Goal: Information Seeking & Learning: Learn about a topic

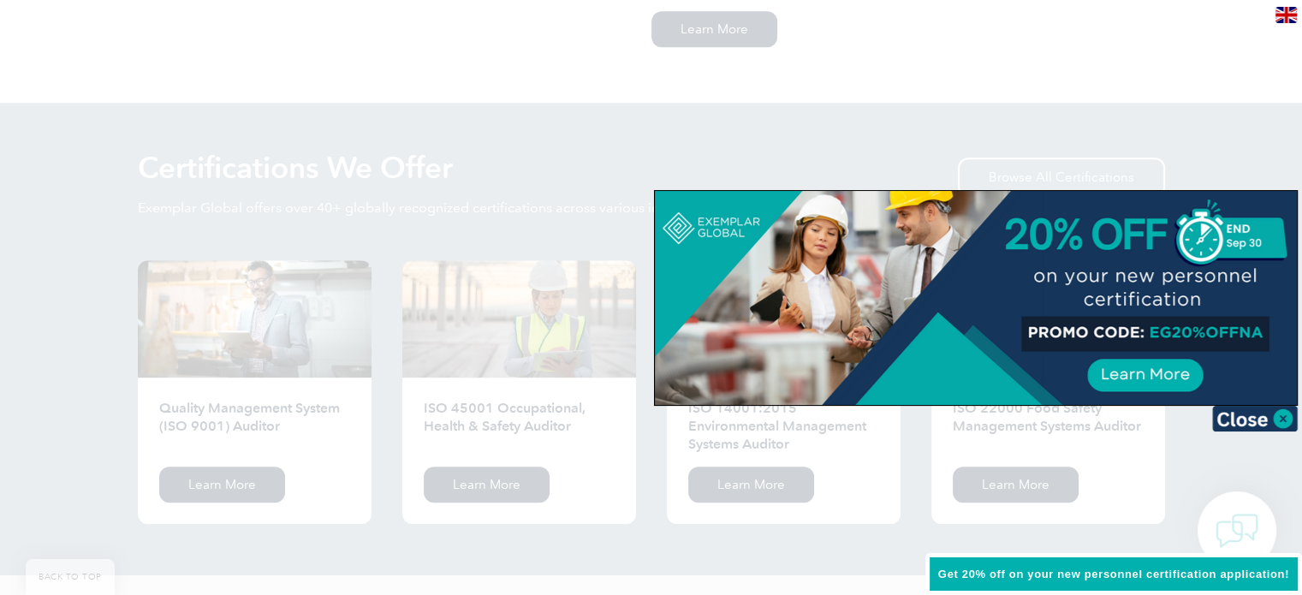
scroll to position [1455, 0]
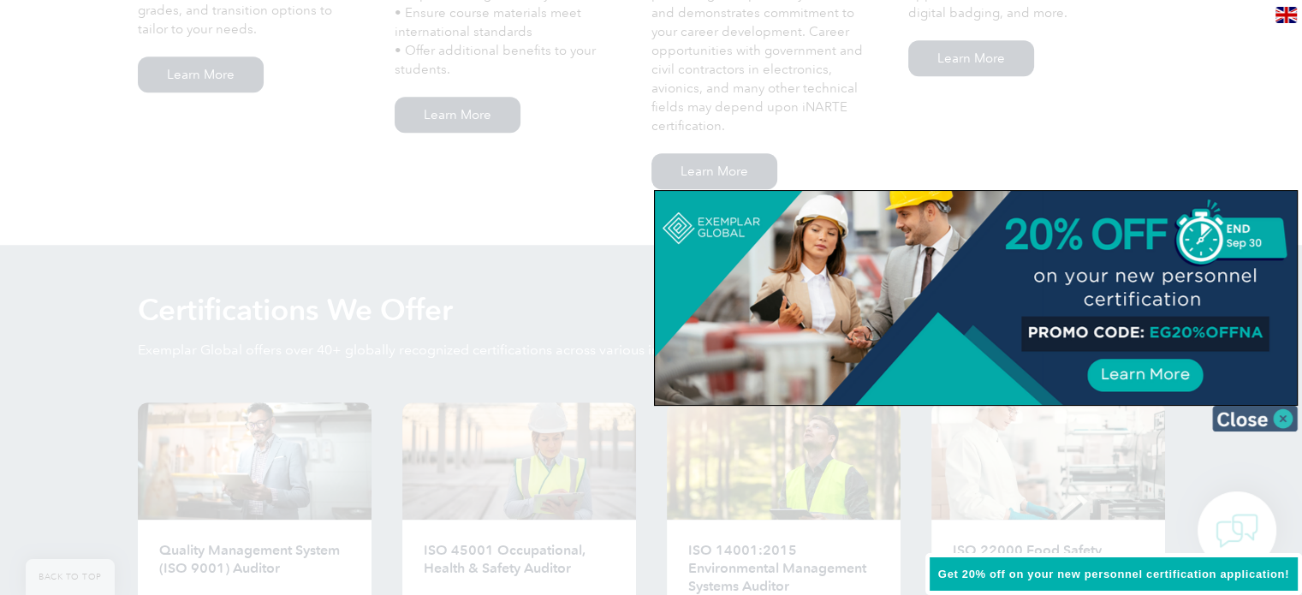
click at [1282, 422] on img at bounding box center [1255, 419] width 86 height 26
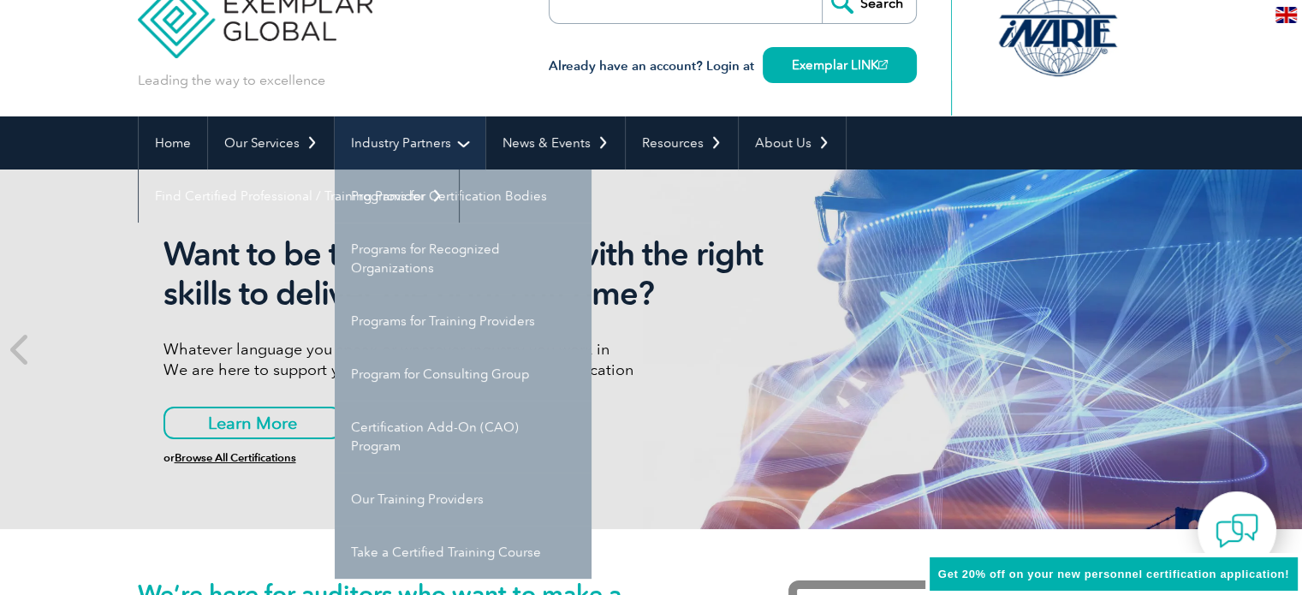
scroll to position [86, 0]
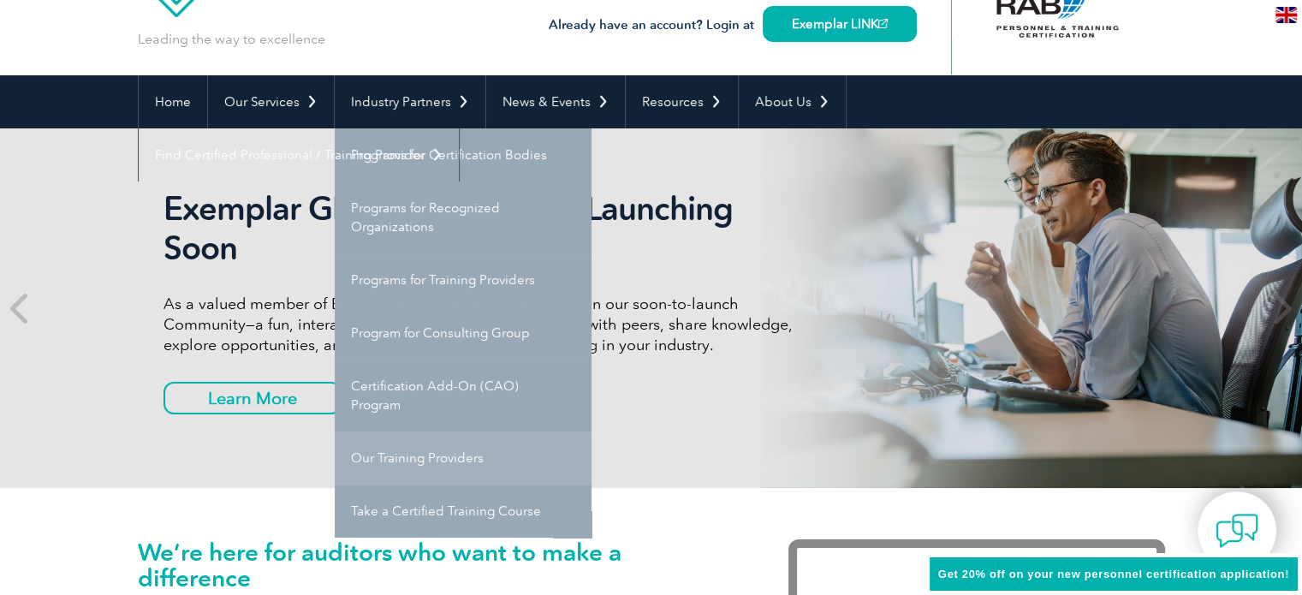
click at [478, 454] on link "Our Training Providers" at bounding box center [463, 457] width 257 height 53
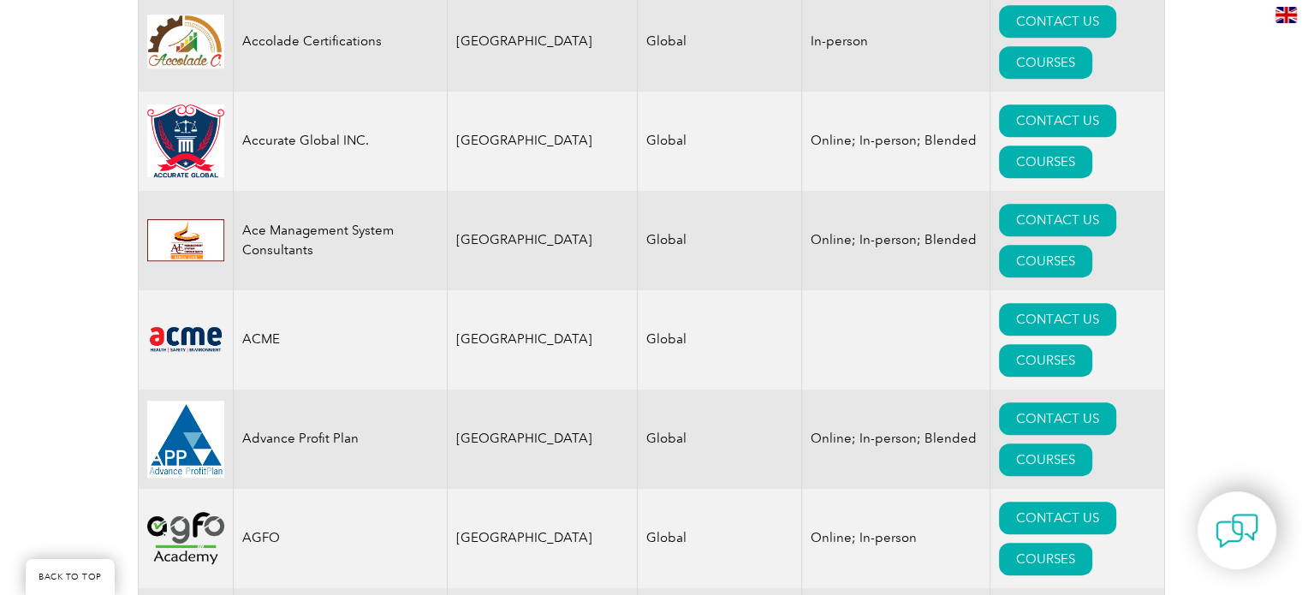
scroll to position [1112, 0]
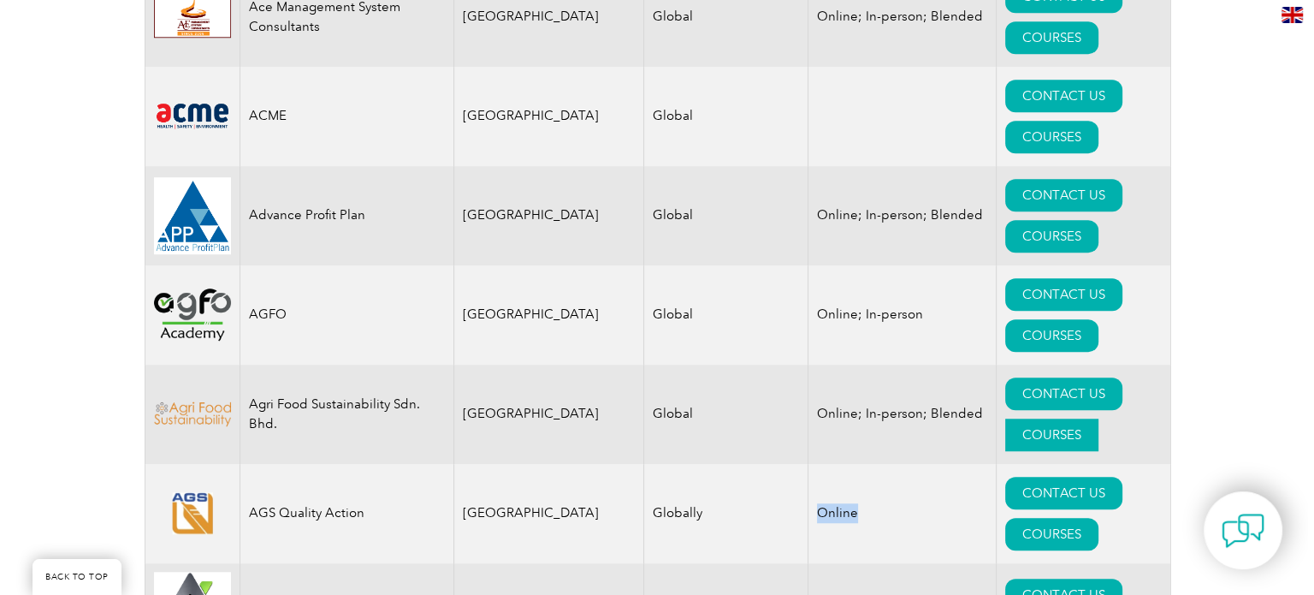
scroll to position [1284, 0]
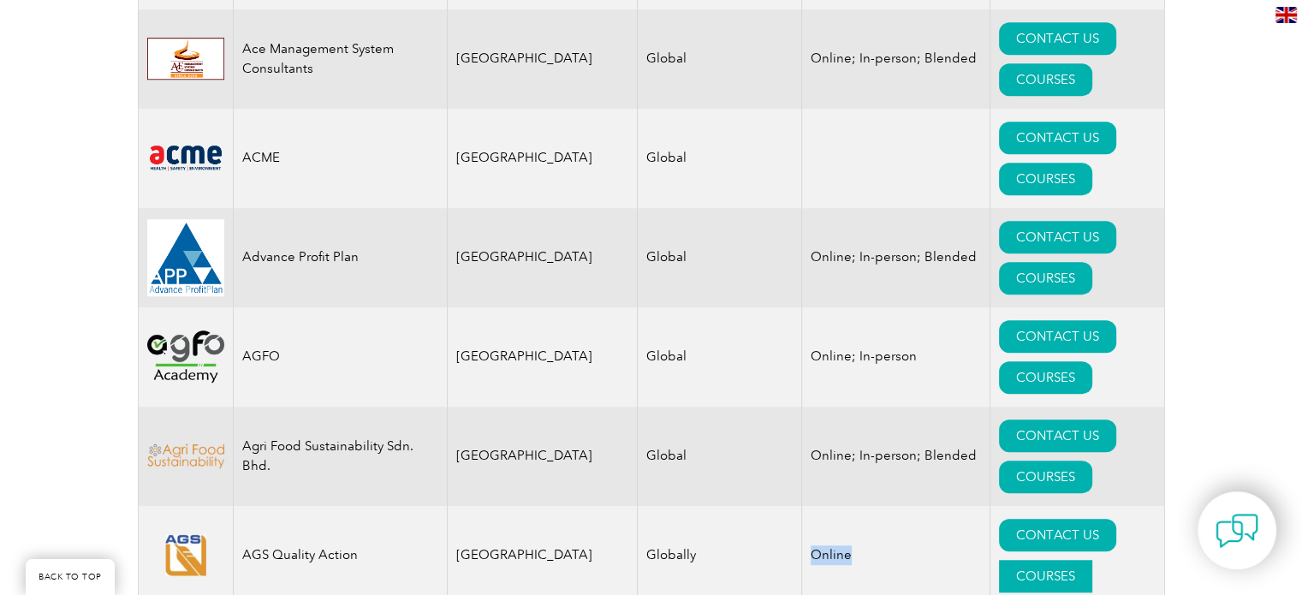
click at [1063, 560] on link "COURSES" at bounding box center [1045, 576] width 93 height 33
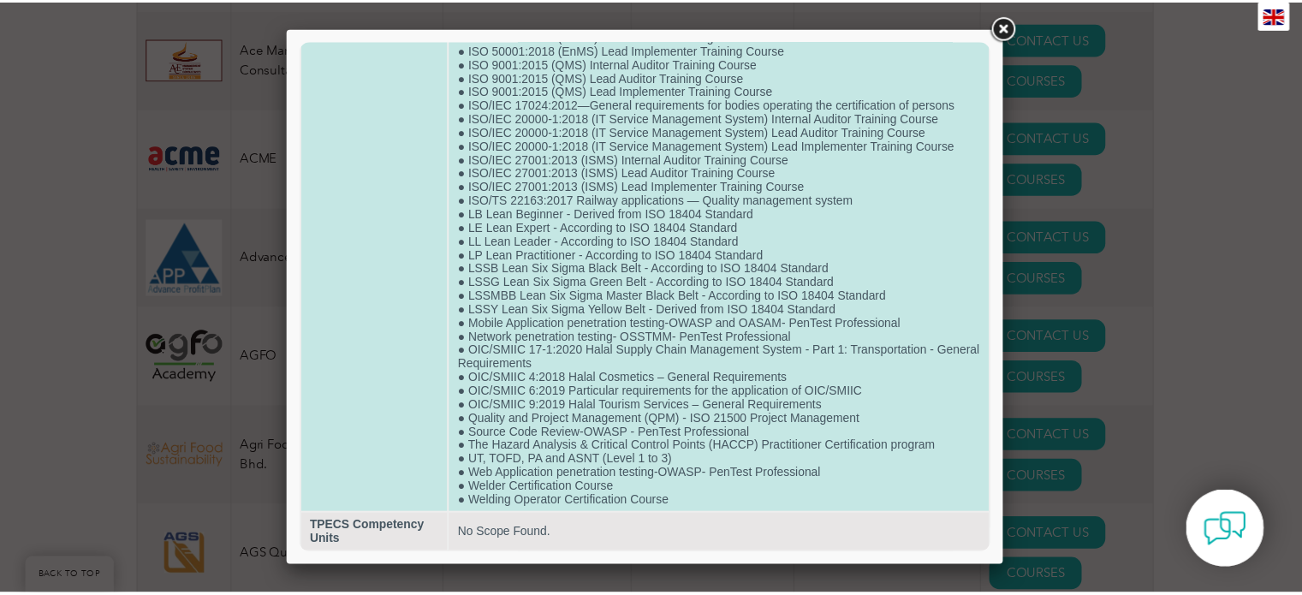
scroll to position [1150, 0]
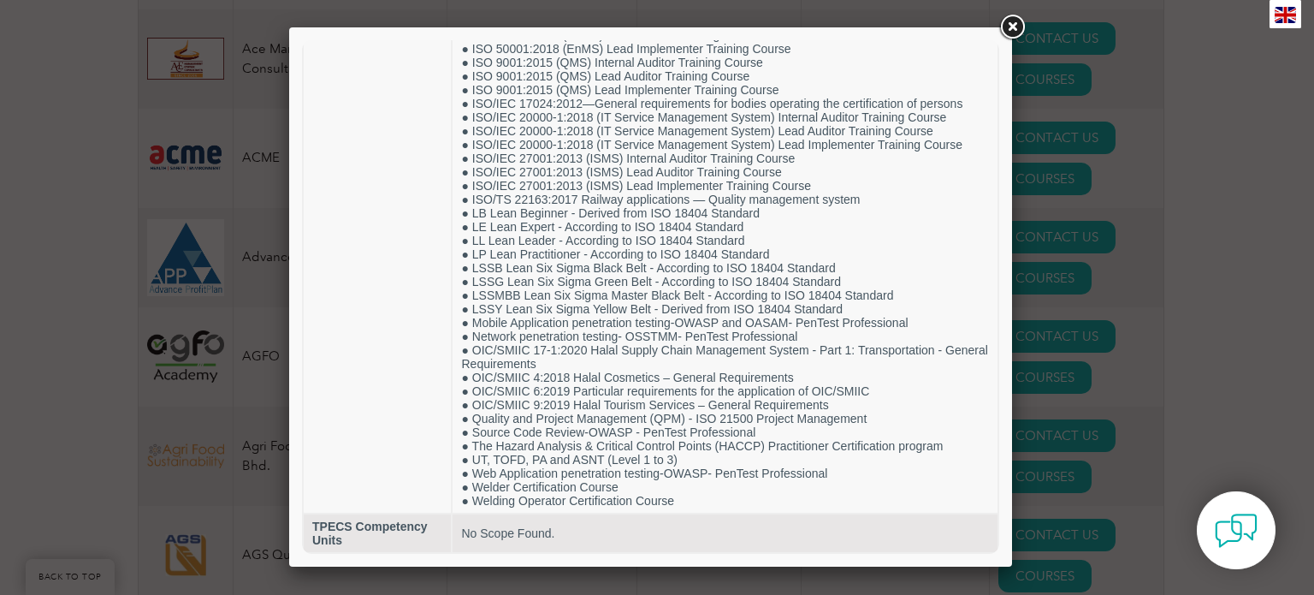
click at [1016, 24] on link at bounding box center [1012, 27] width 31 height 31
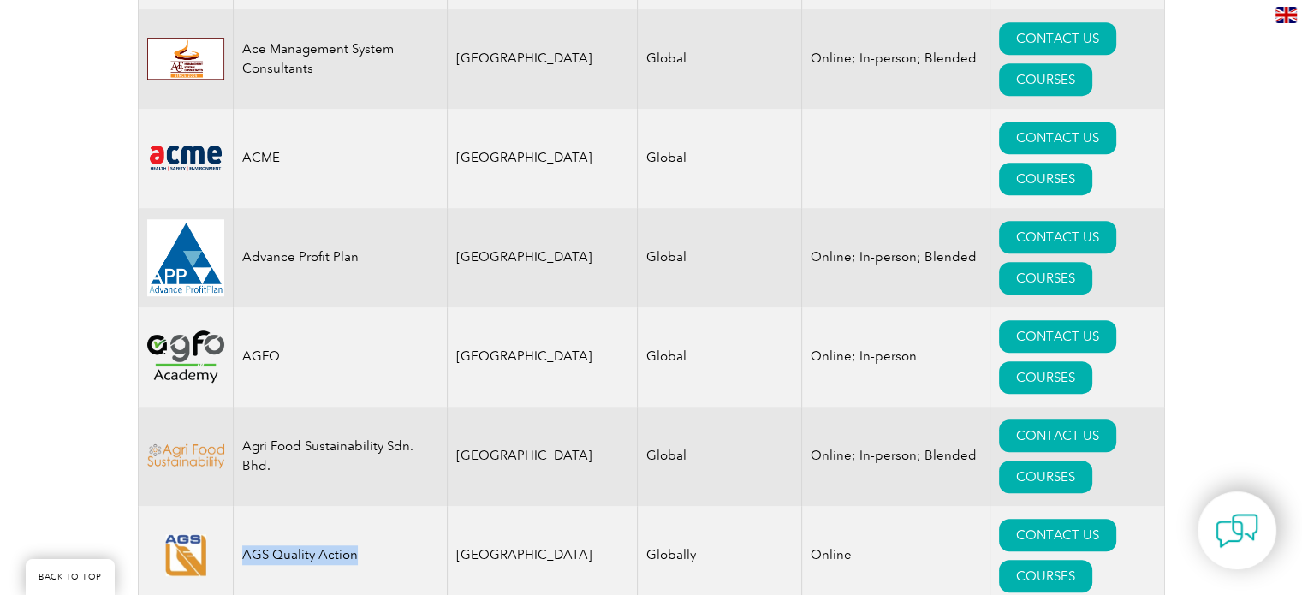
drag, startPoint x: 365, startPoint y: 214, endPoint x: 236, endPoint y: 213, distance: 129.2
click at [236, 506] on td "AGS Quality Action" at bounding box center [340, 555] width 214 height 99
copy td "AGS Quality Action"
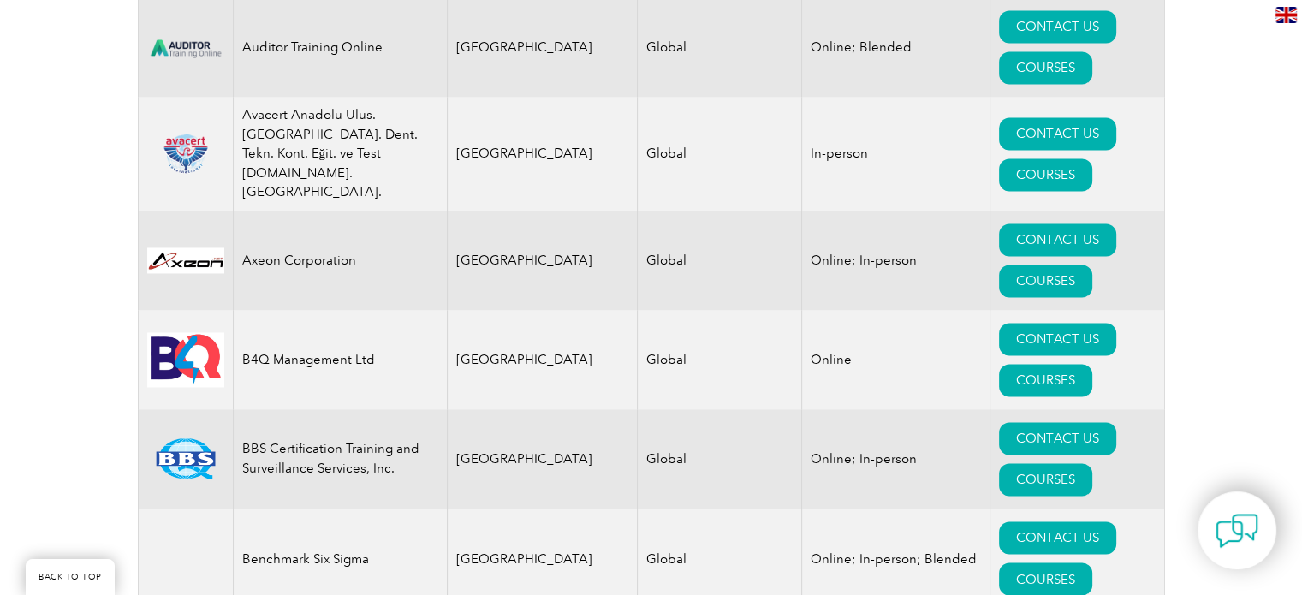
scroll to position [2653, 0]
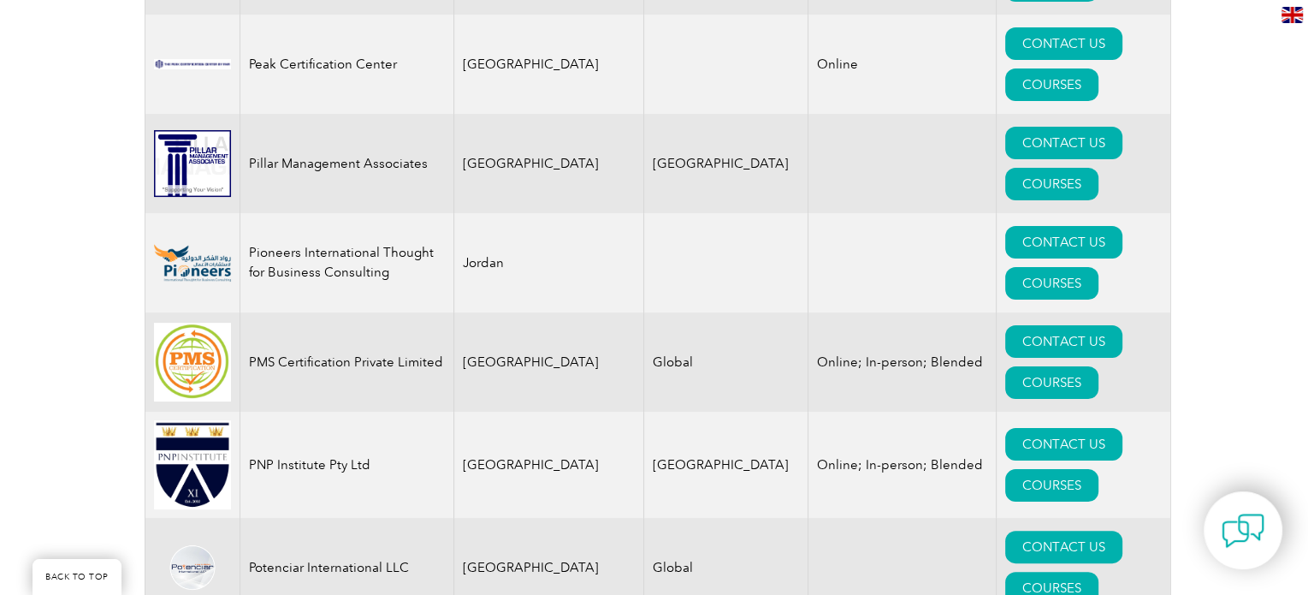
scroll to position [709, 0]
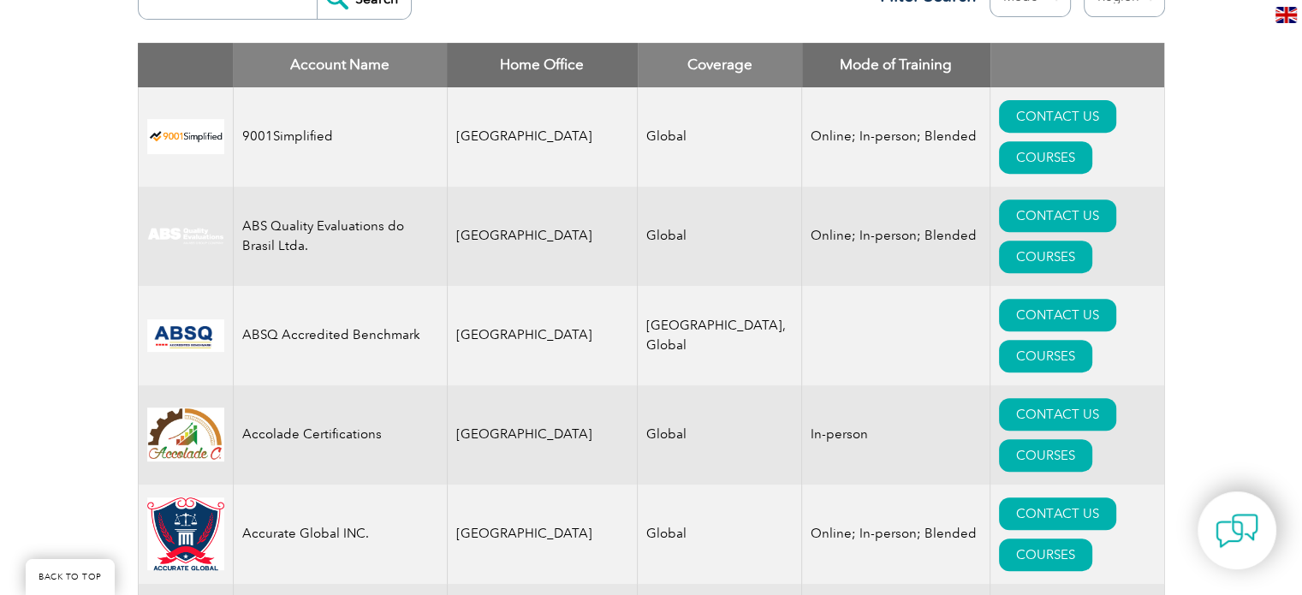
click at [309, 385] on td "Accolade Certifications" at bounding box center [340, 434] width 214 height 99
click at [1072, 439] on link "COURSES" at bounding box center [1045, 455] width 93 height 33
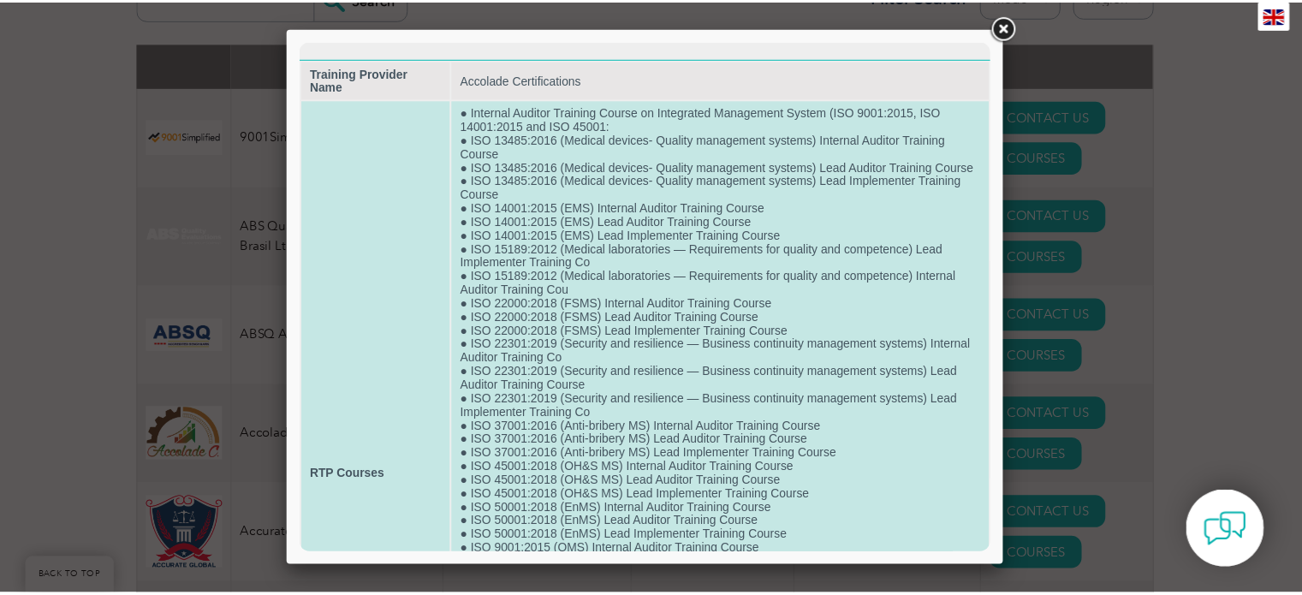
scroll to position [0, 0]
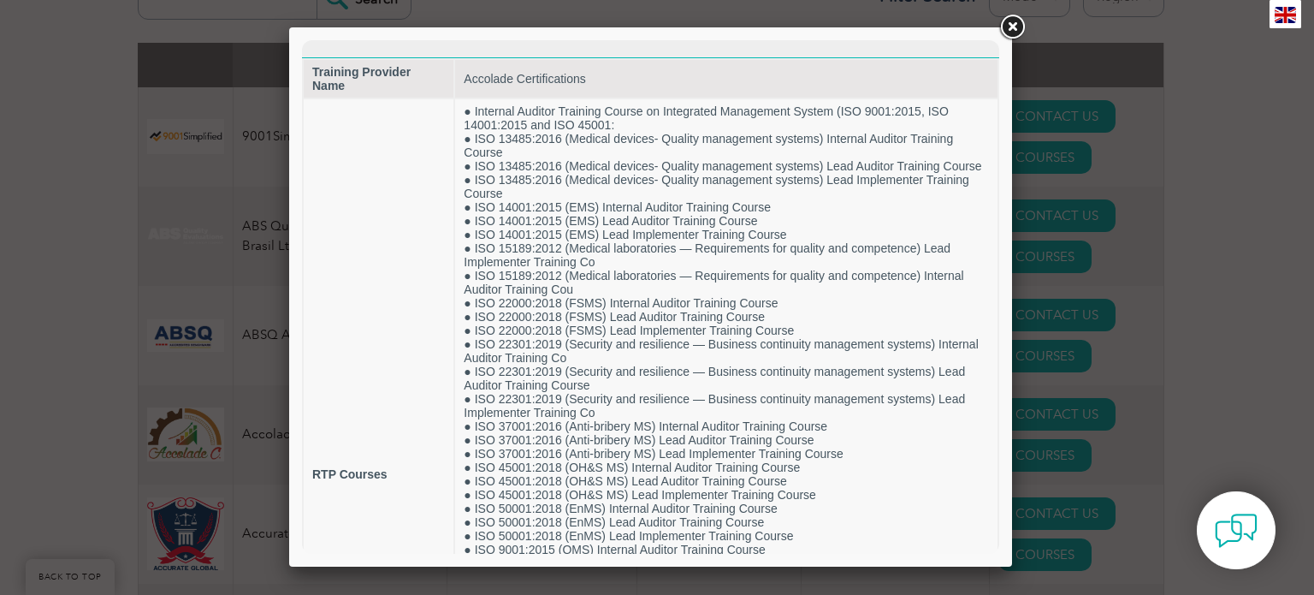
click at [1015, 27] on link at bounding box center [1012, 27] width 31 height 31
